Goal: Entertainment & Leisure: Consume media (video, audio)

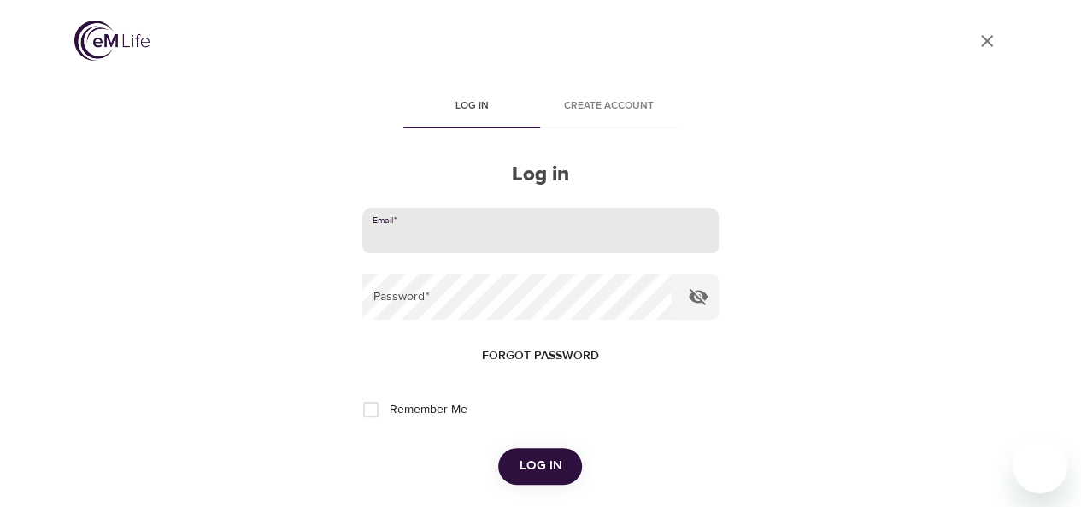
type input "[EMAIL_ADDRESS][US_STATE][DOMAIN_NAME]"
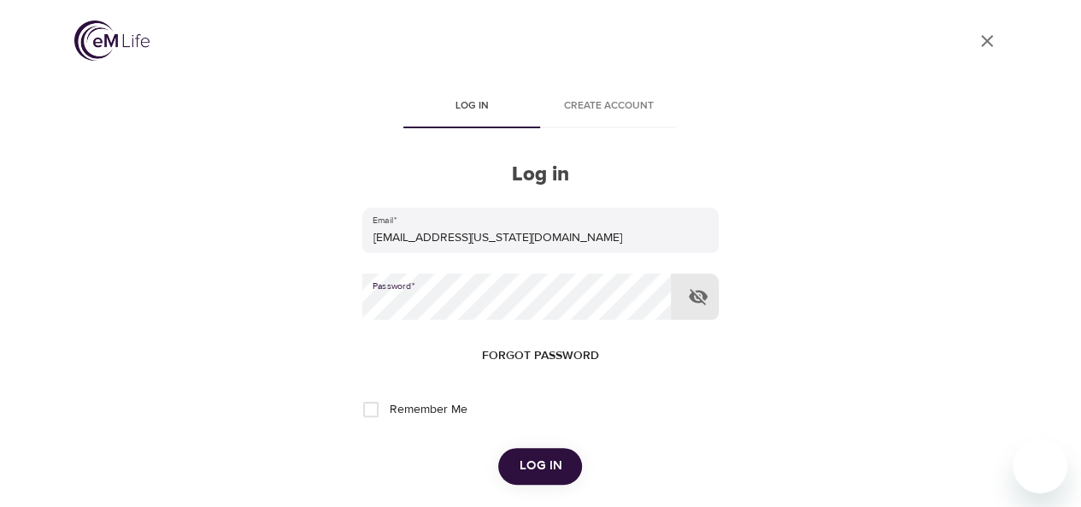
click at [498, 448] on button "Log in" at bounding box center [540, 466] width 84 height 36
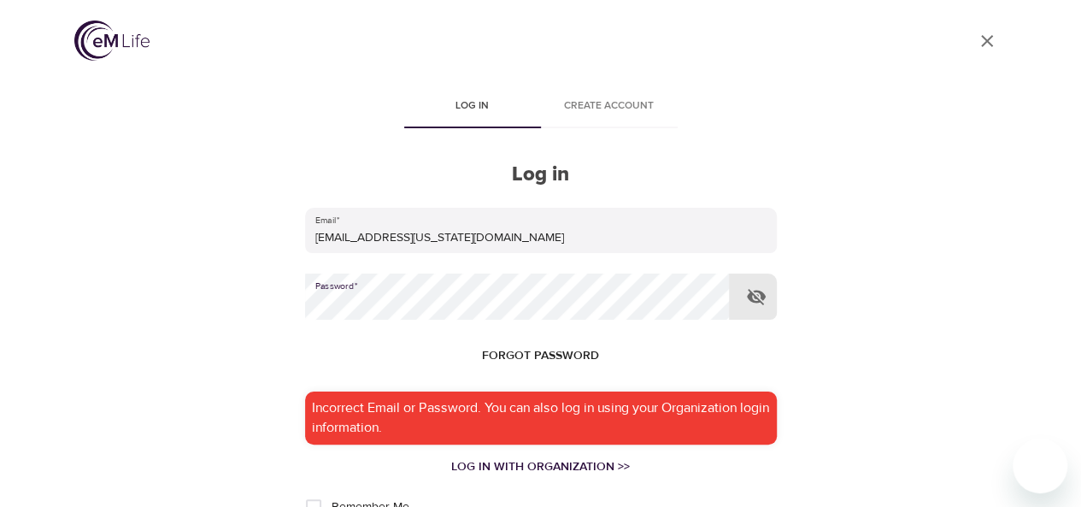
click at [173, 286] on div "User Profile Log in Create account Log in Email   * [EMAIL_ADDRESS][US_STATE][D…" at bounding box center [541, 253] width 974 height 507
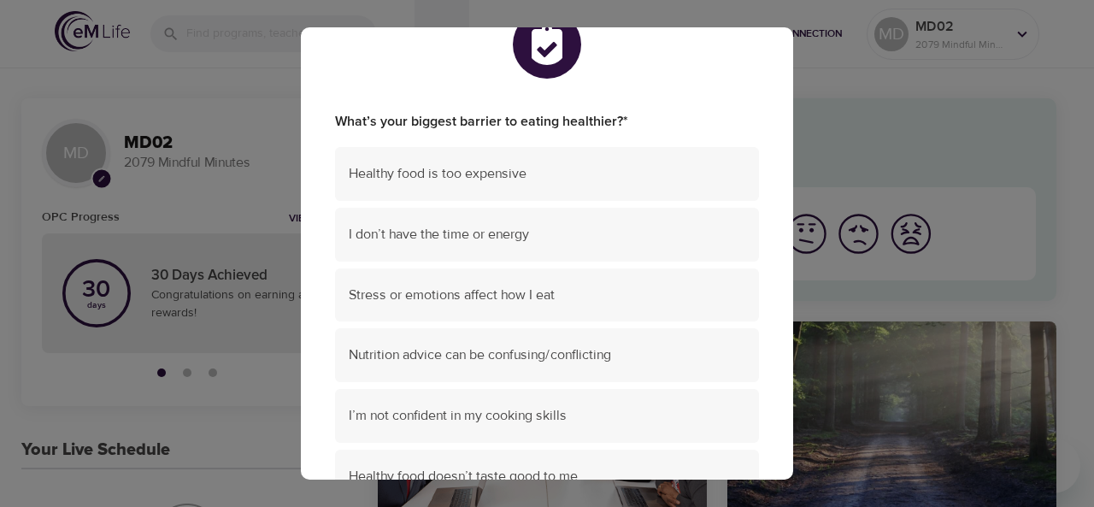
scroll to position [53, 0]
click at [545, 291] on span "Stress or emotions affect how I eat" at bounding box center [547, 294] width 396 height 20
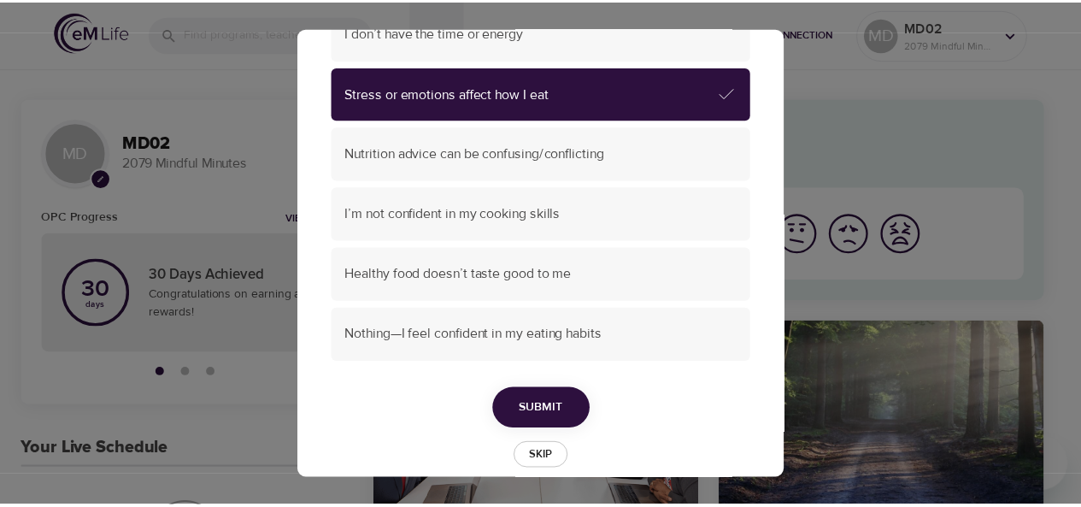
scroll to position [277, 0]
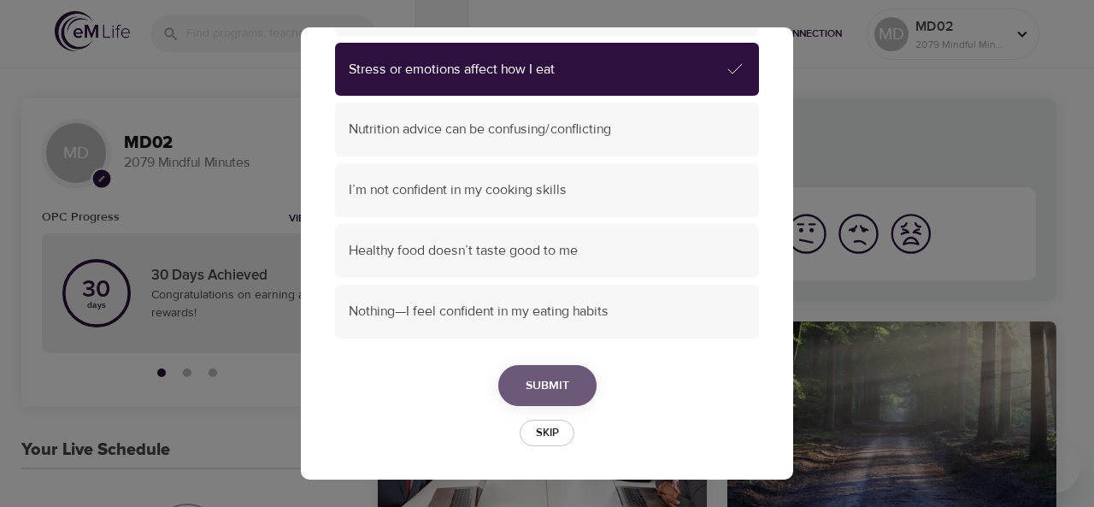
click at [555, 389] on span "Submit" at bounding box center [547, 385] width 44 height 21
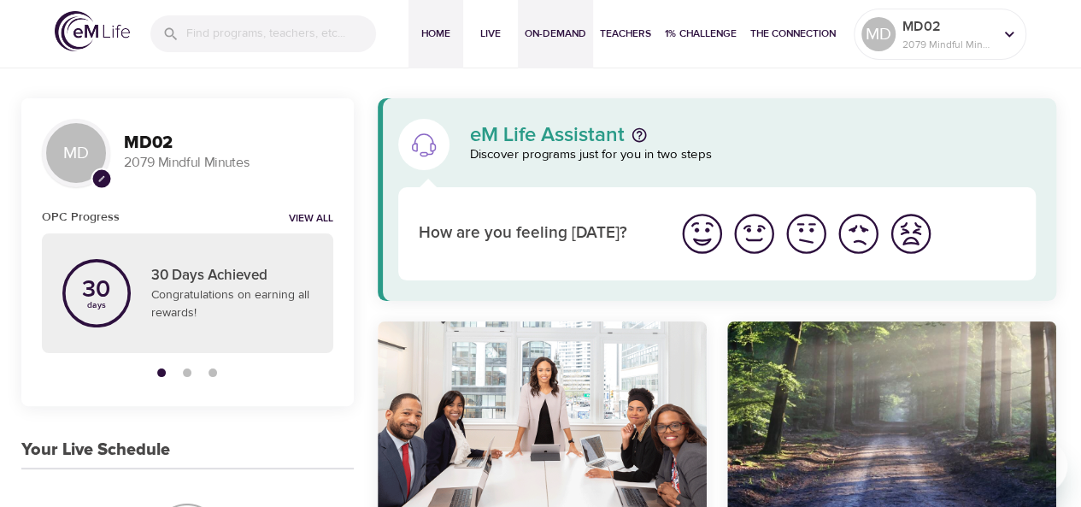
click at [569, 29] on span "On-Demand" at bounding box center [556, 34] width 62 height 18
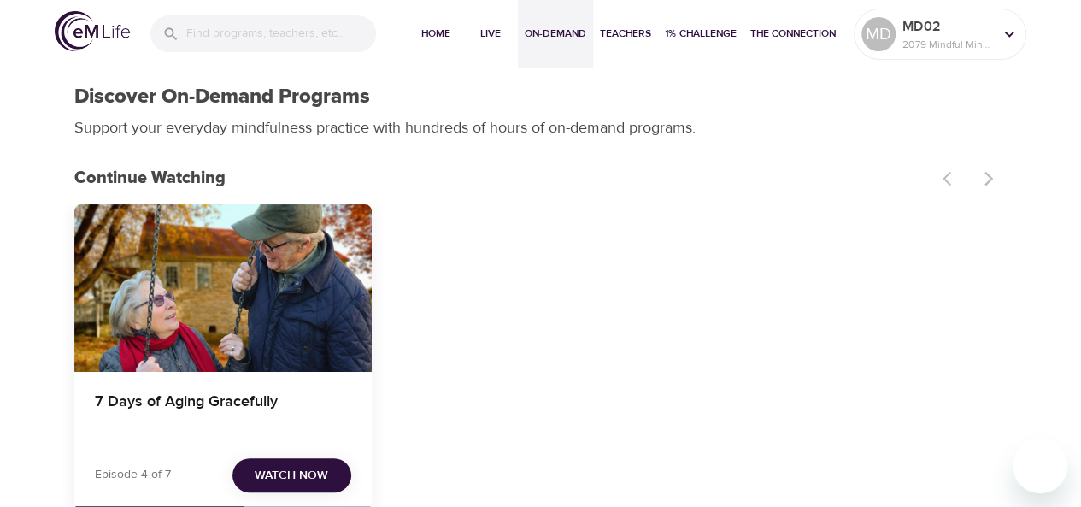
click at [220, 255] on div "7 Days of Aging Gracefully" at bounding box center [222, 287] width 297 height 167
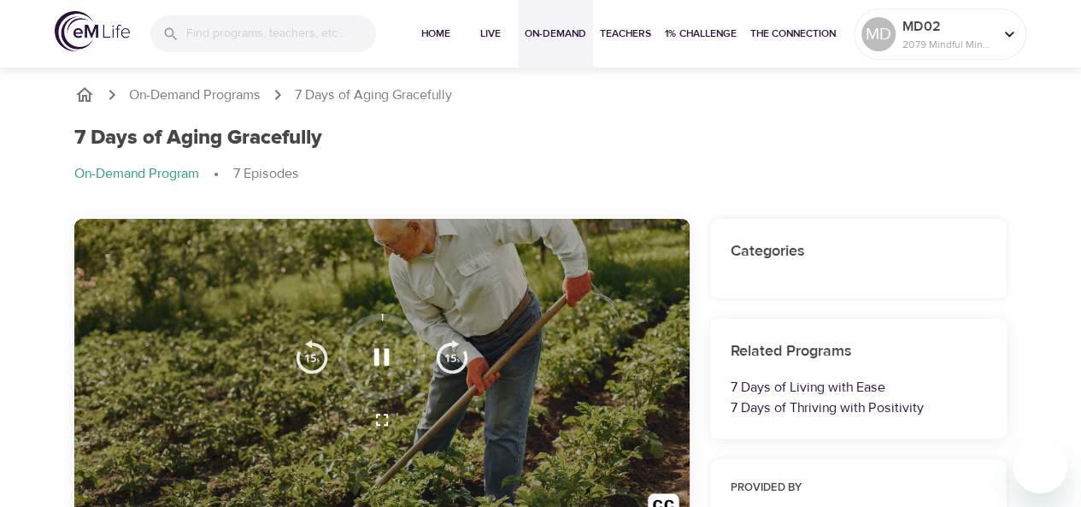
click at [554, 25] on span "On-Demand" at bounding box center [556, 34] width 62 height 18
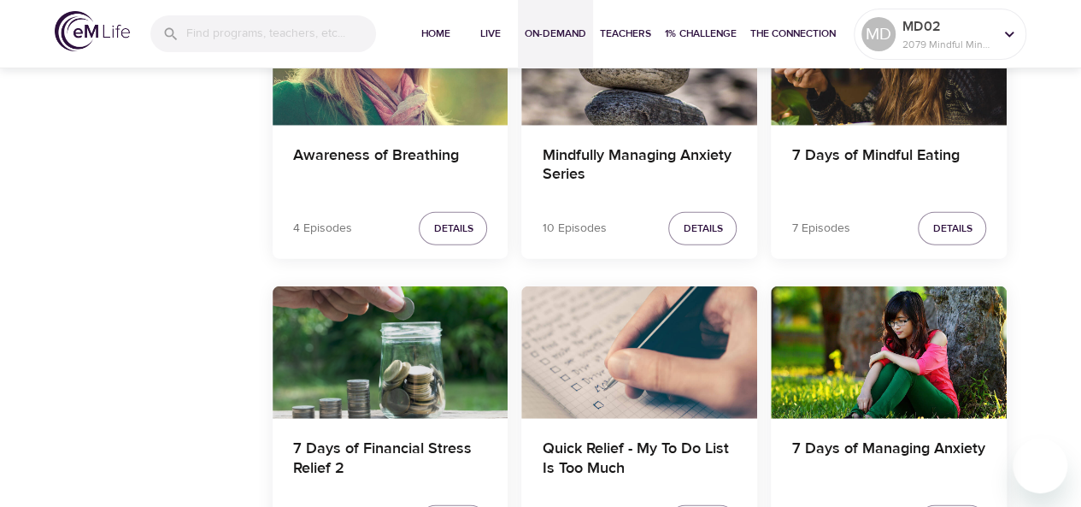
scroll to position [1921, 0]
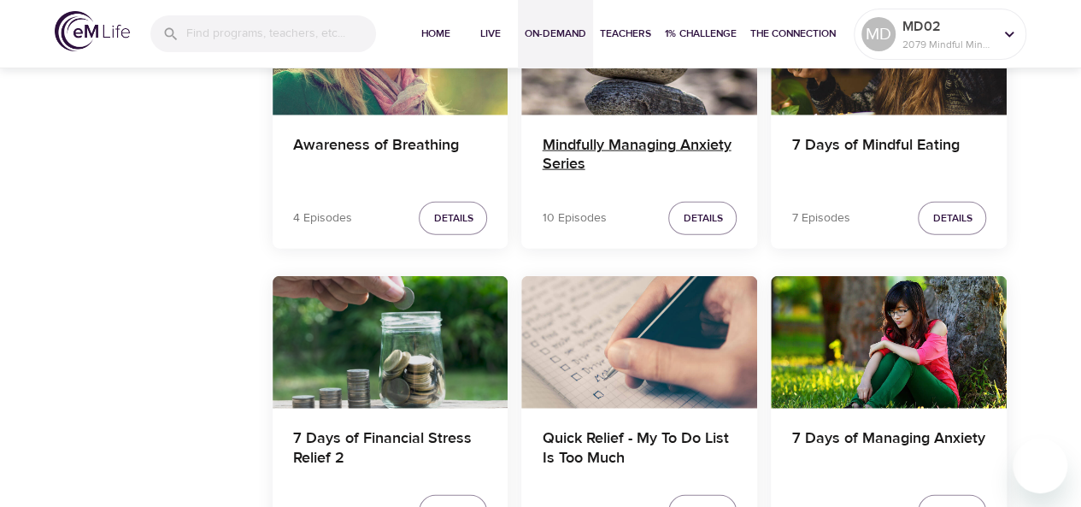
click at [638, 138] on h4 "Mindfully Managing Anxiety Series" at bounding box center [639, 156] width 195 height 41
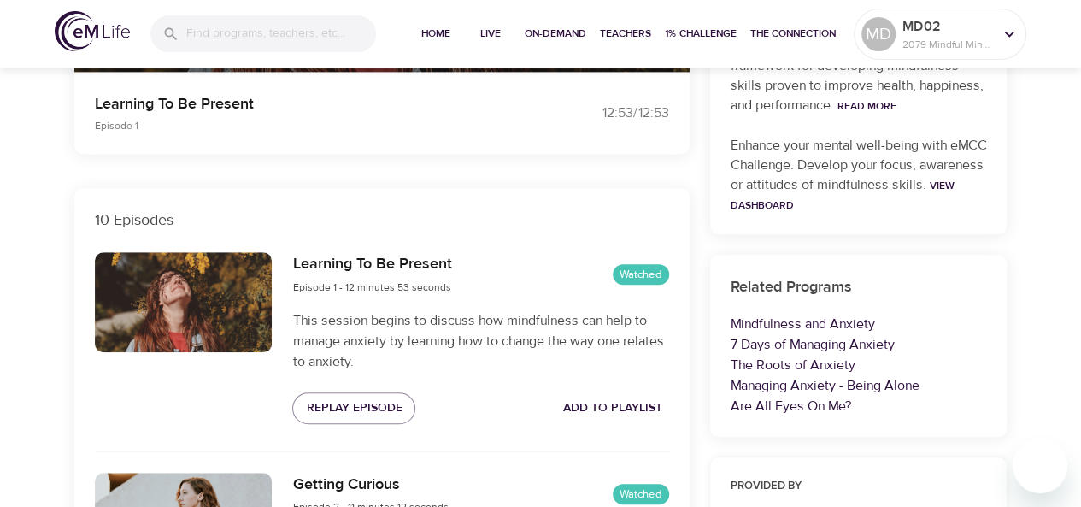
scroll to position [467, 0]
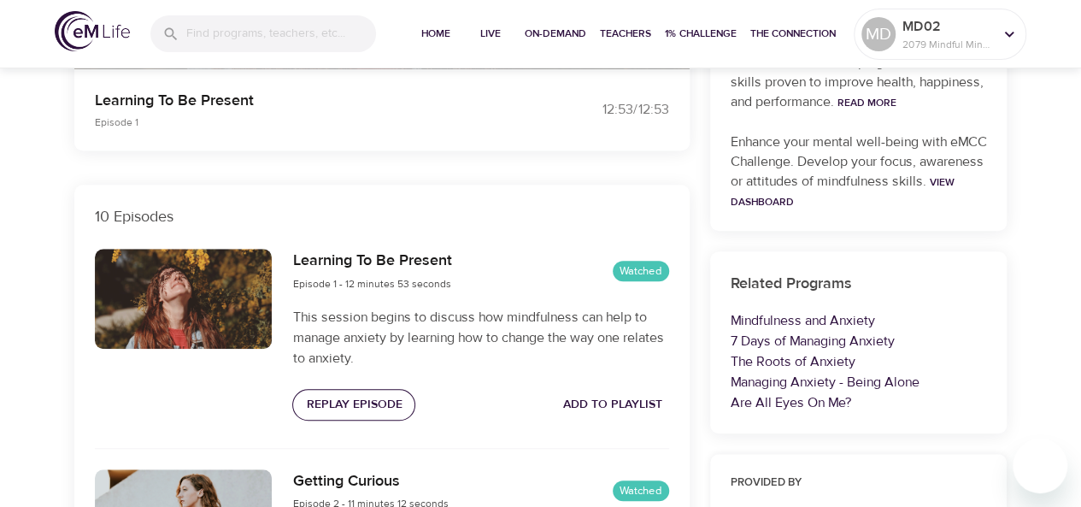
click at [390, 394] on span "Replay Episode" at bounding box center [354, 404] width 96 height 21
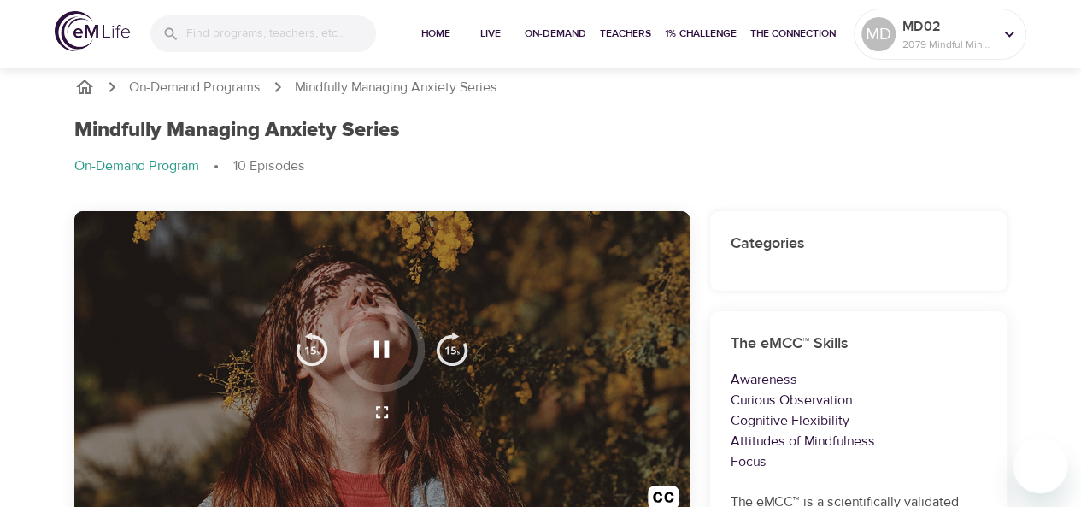
scroll to position [0, 0]
